Goal: Obtain resource: Obtain resource

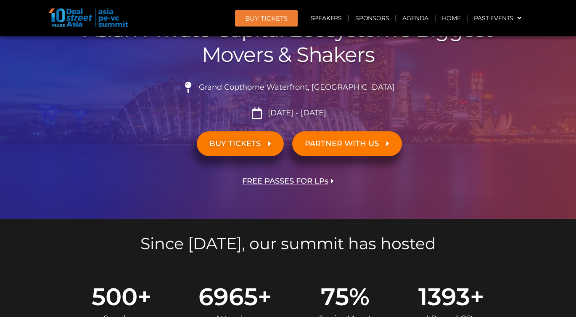
click at [320, 180] on span "FREE PASSES FOR LPs" at bounding box center [285, 181] width 86 height 8
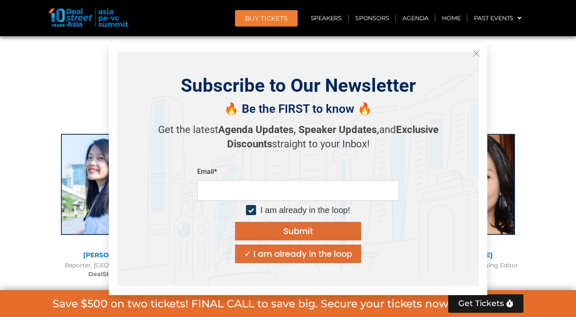
scroll to position [5247, 0]
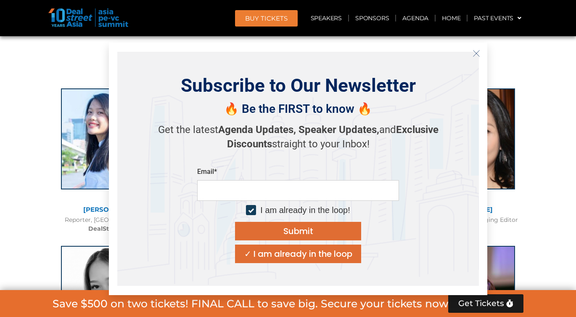
click at [362, 192] on input "email" at bounding box center [298, 190] width 202 height 21
type input "**********"
click at [254, 212] on div at bounding box center [251, 210] width 10 height 10
click at [265, 230] on button "Submit" at bounding box center [298, 231] width 126 height 19
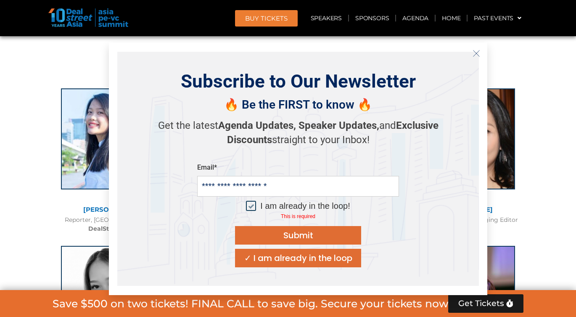
click at [251, 202] on div at bounding box center [251, 206] width 10 height 10
click at [279, 232] on button "Submit" at bounding box center [298, 235] width 126 height 19
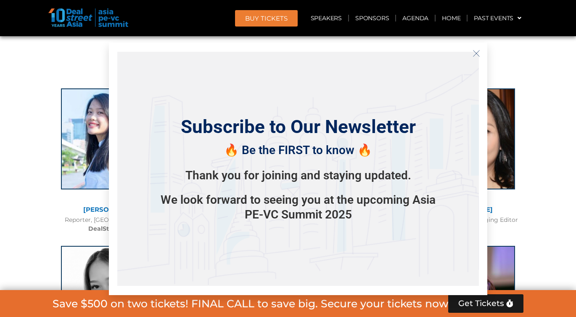
click at [476, 52] on icon "Close" at bounding box center [477, 54] width 8 height 8
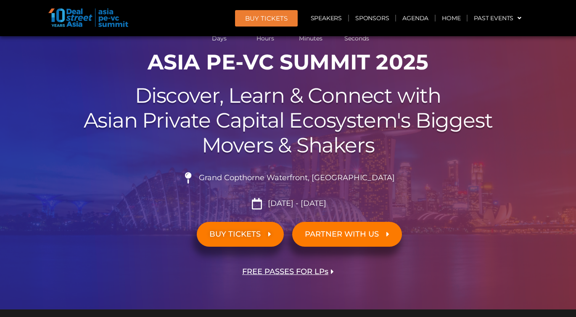
scroll to position [63, 0]
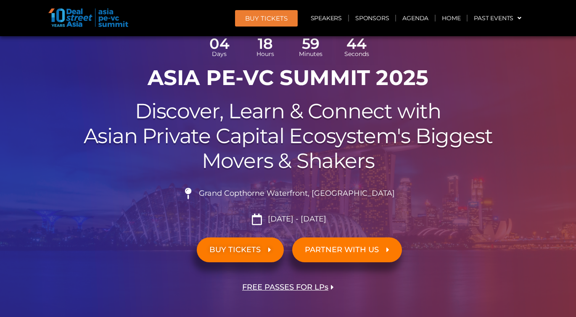
click at [321, 289] on span "FREE PASSES FOR LPs" at bounding box center [285, 287] width 86 height 8
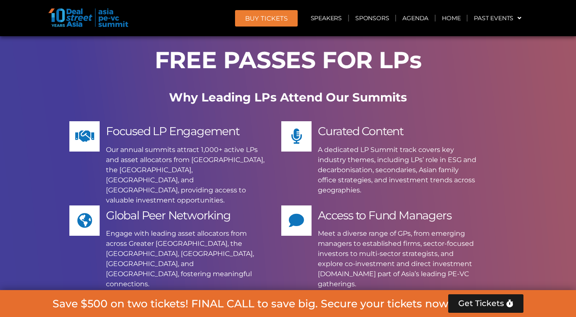
scroll to position [7110, 0]
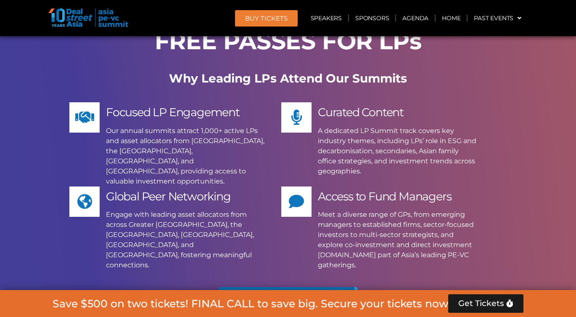
click at [329, 300] on icon at bounding box center [328, 306] width 12 height 12
